Goal: Information Seeking & Learning: Learn about a topic

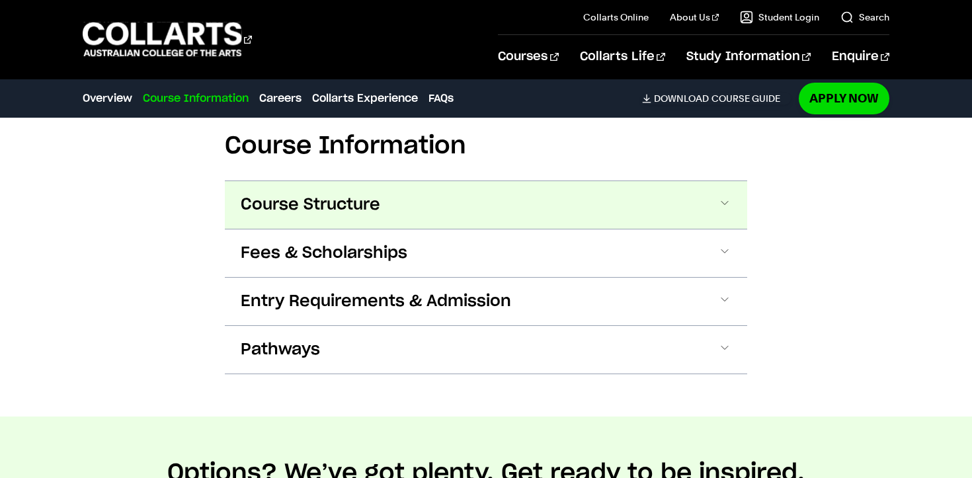
click at [580, 191] on button "Course Structure" at bounding box center [486, 205] width 522 height 48
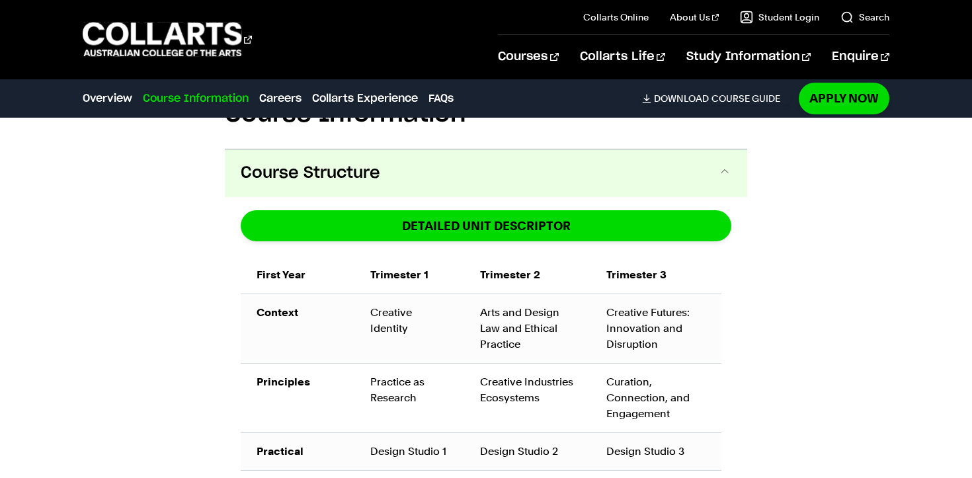
scroll to position [872, 0]
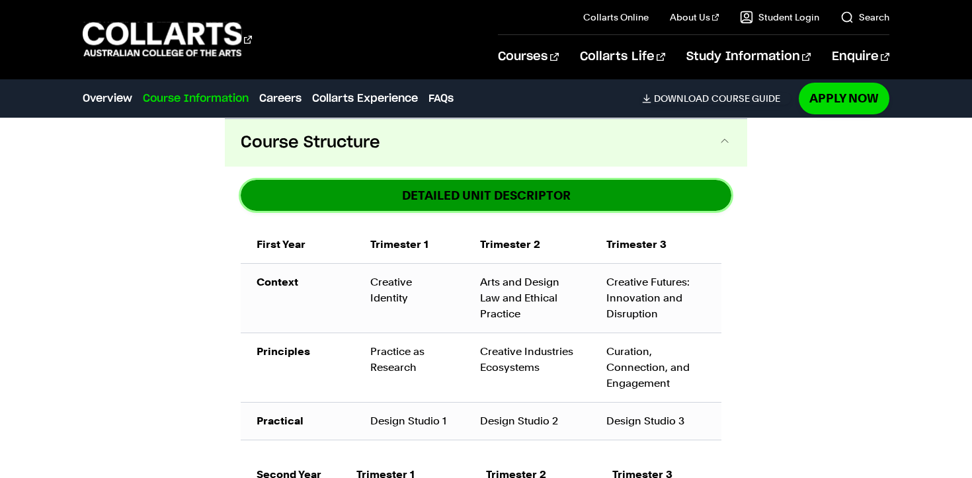
click at [572, 202] on link "DETAILED UNIT DESCRIPTOR" at bounding box center [486, 195] width 490 height 31
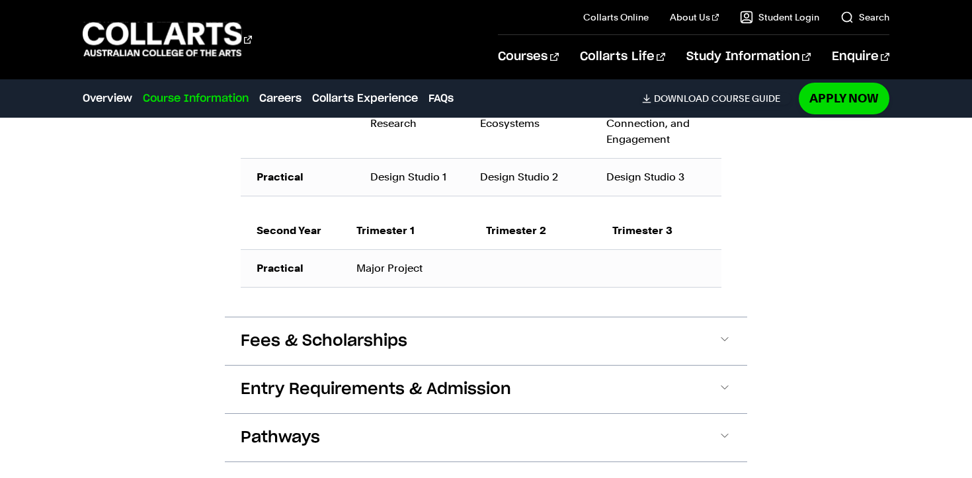
scroll to position [1117, 0]
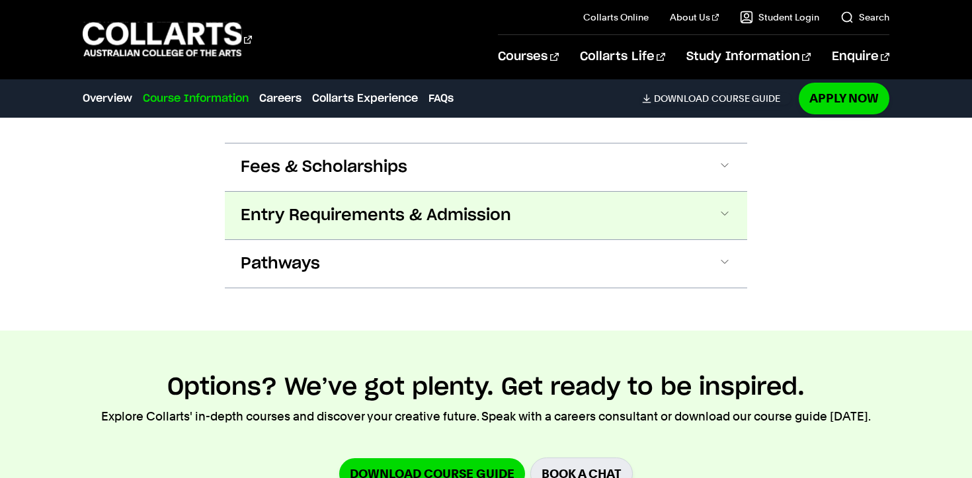
click at [671, 235] on button "Entry Requirements & Admission" at bounding box center [486, 216] width 522 height 48
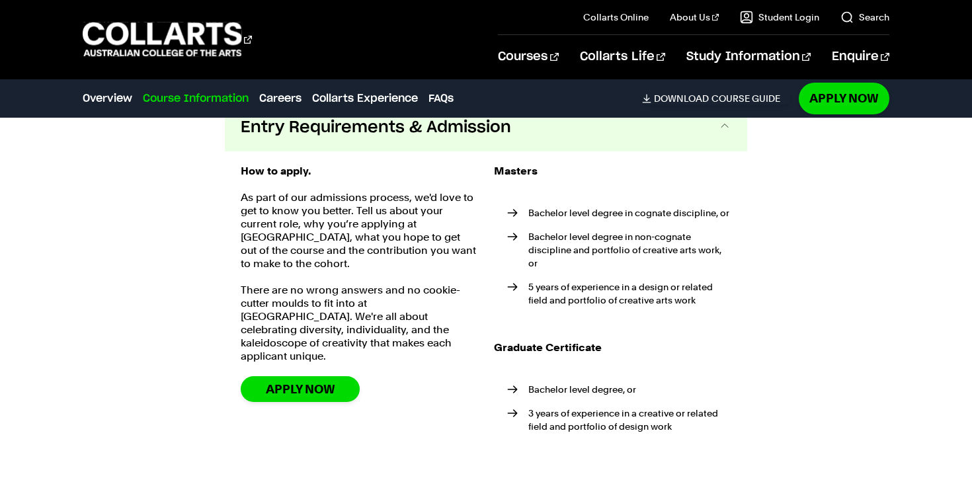
scroll to position [0, 0]
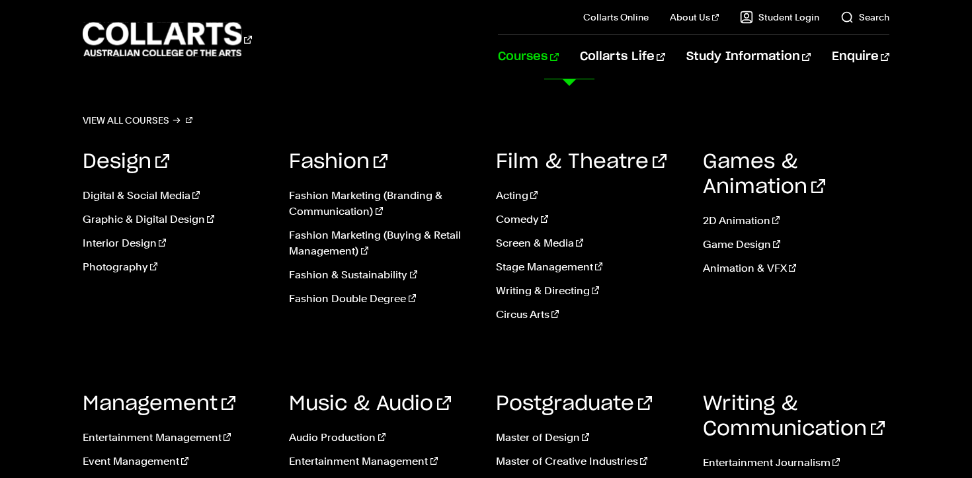
click at [558, 56] on link "Courses" at bounding box center [528, 57] width 60 height 44
